Goal: Use online tool/utility: Use online tool/utility

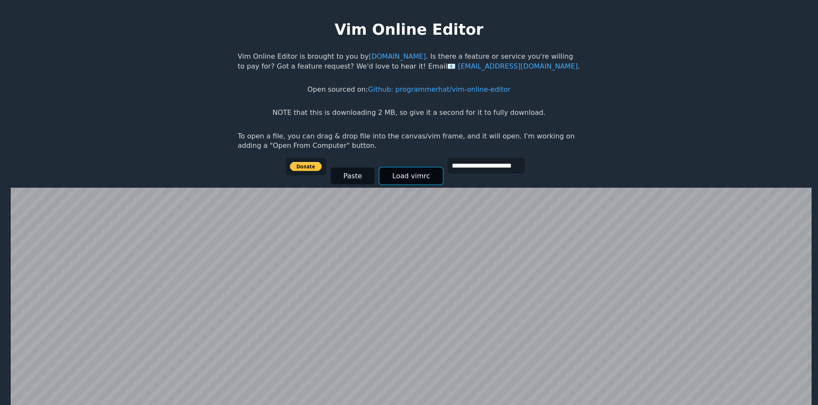
click at [405, 173] on button "Load vimrc" at bounding box center [410, 175] width 63 height 17
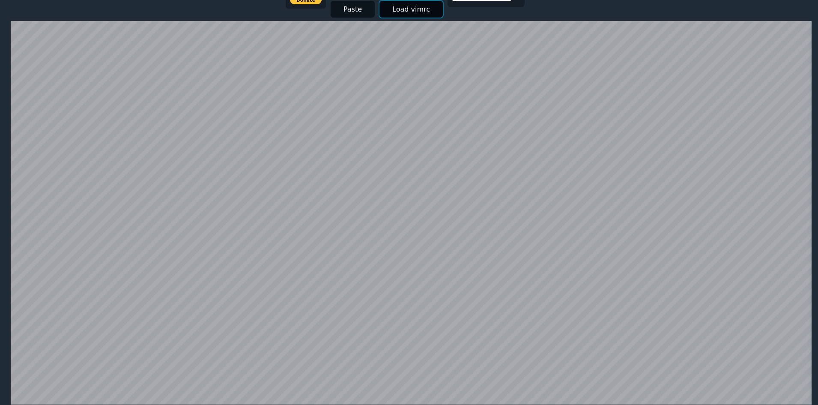
click at [399, 11] on button "Load vimrc" at bounding box center [410, 9] width 63 height 17
click at [398, 12] on button "Load vimrc" at bounding box center [410, 9] width 63 height 17
click at [395, 10] on button "Load vimrc" at bounding box center [410, 9] width 63 height 17
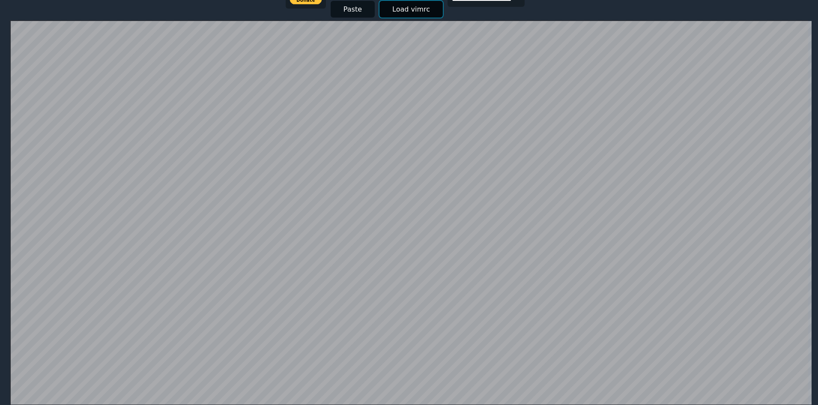
click at [395, 10] on button "Load vimrc" at bounding box center [410, 9] width 63 height 17
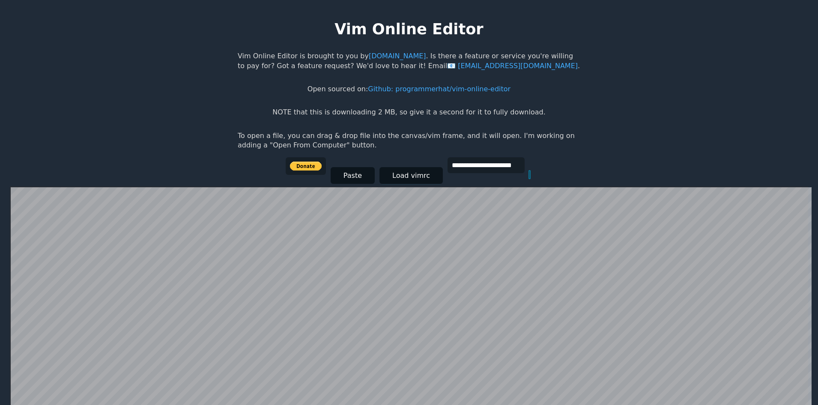
scroll to position [0, 0]
